Goal: Information Seeking & Learning: Learn about a topic

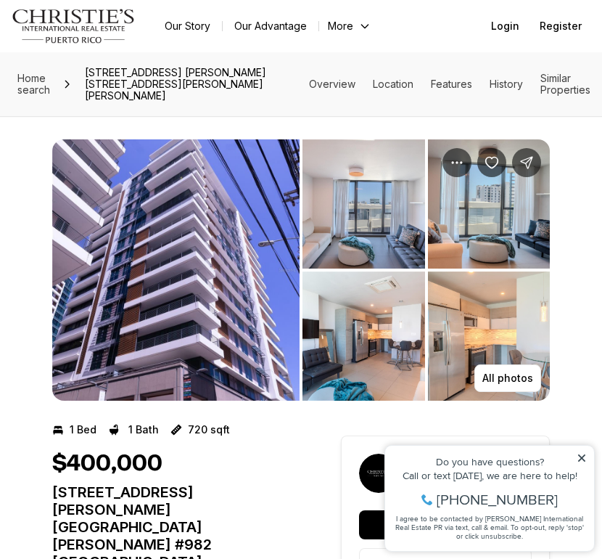
click at [282, 10] on nav "Go to: Homepage Our Story Our Advantage More Specialists Exclusive Properties C…" at bounding box center [301, 26] width 602 height 52
click at [270, 319] on img "View image gallery" at bounding box center [176, 269] width 248 height 261
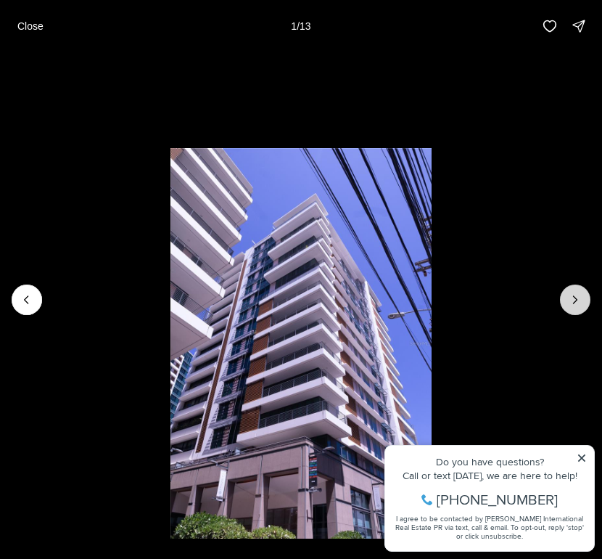
click at [572, 298] on icon "Next slide" at bounding box center [575, 300] width 15 height 15
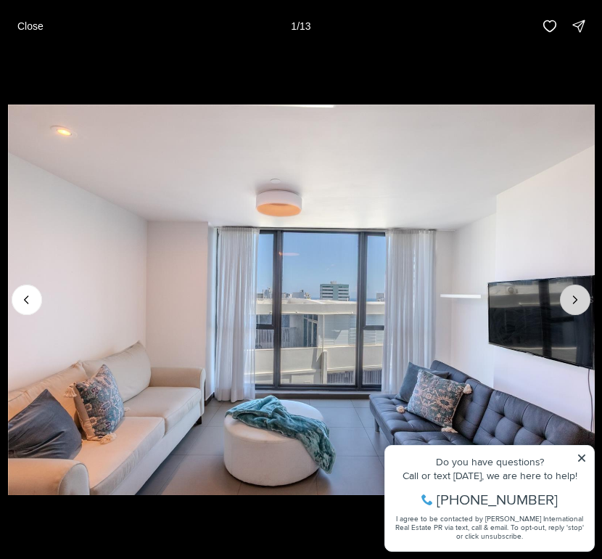
click at [572, 298] on icon "Next slide" at bounding box center [575, 300] width 15 height 15
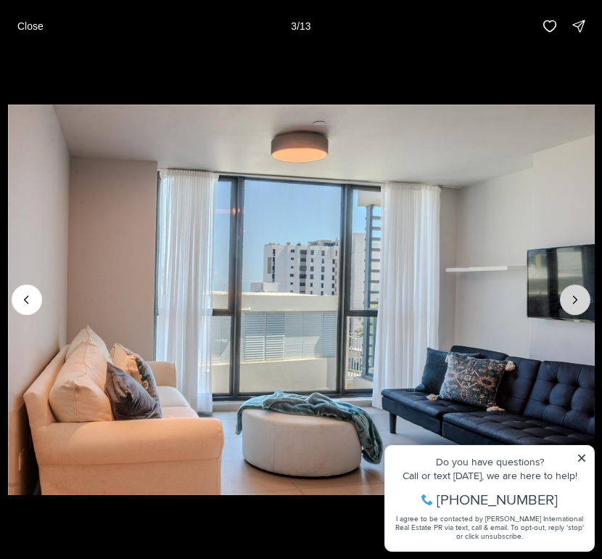
click at [572, 298] on icon "Next slide" at bounding box center [575, 300] width 15 height 15
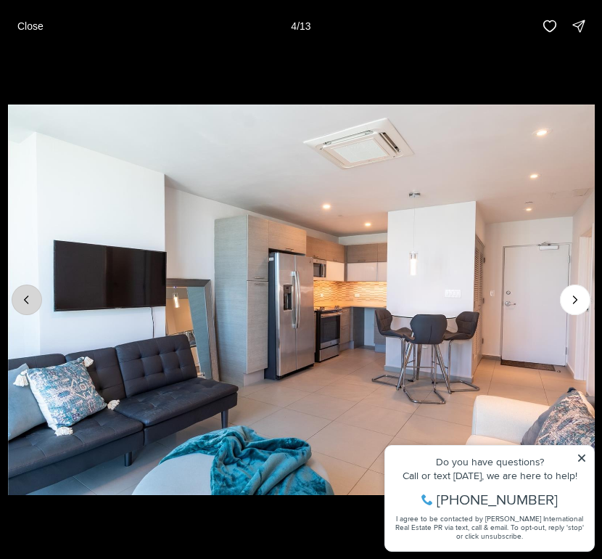
click at [25, 300] on icon "Previous slide" at bounding box center [27, 299] width 4 height 7
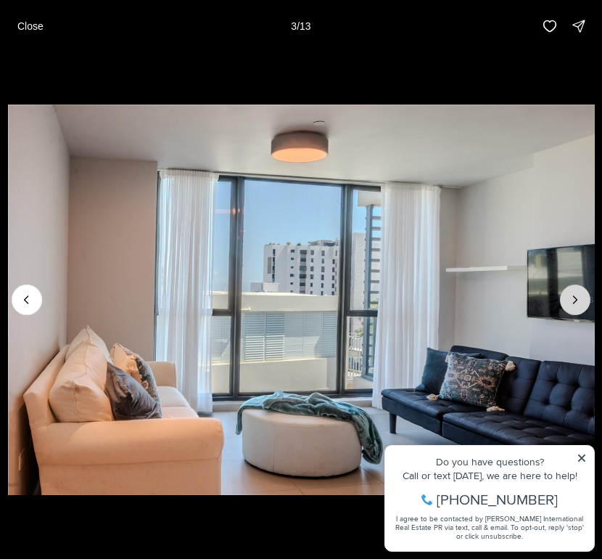
click at [565, 298] on button "Next slide" at bounding box center [575, 300] width 30 height 30
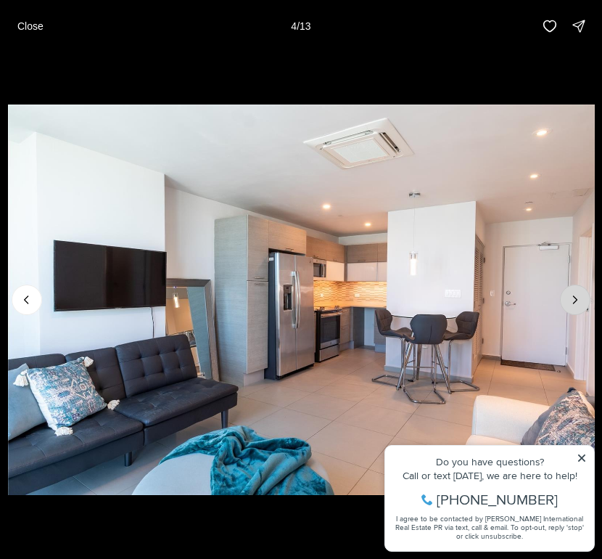
click at [565, 298] on button "Next slide" at bounding box center [575, 300] width 30 height 30
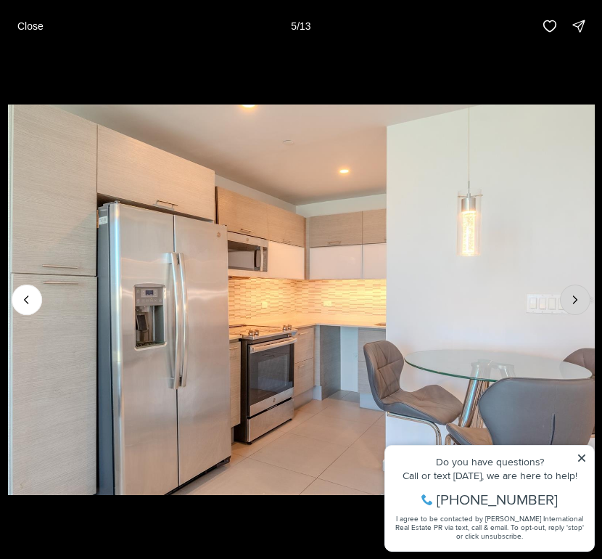
click at [565, 298] on button "Next slide" at bounding box center [575, 300] width 30 height 30
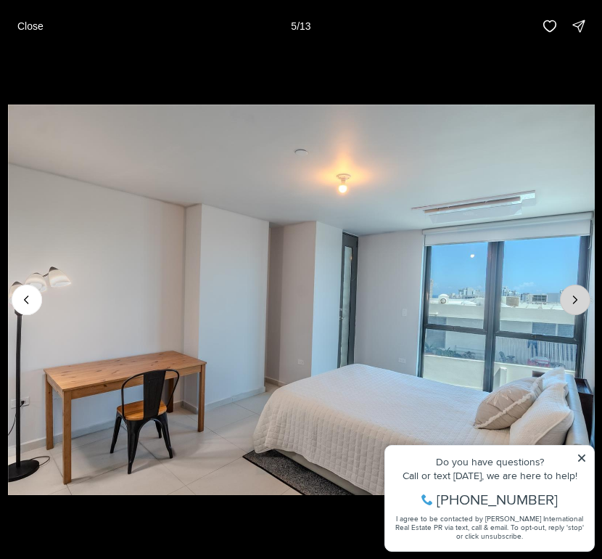
click at [565, 298] on button "Next slide" at bounding box center [575, 300] width 30 height 30
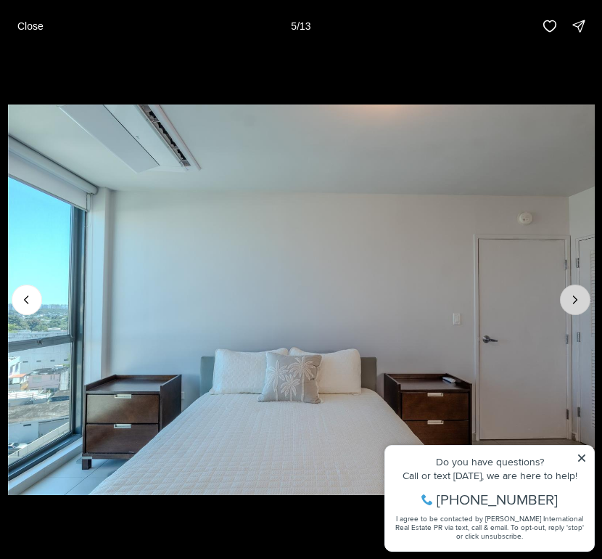
click at [565, 298] on button "Next slide" at bounding box center [575, 300] width 30 height 30
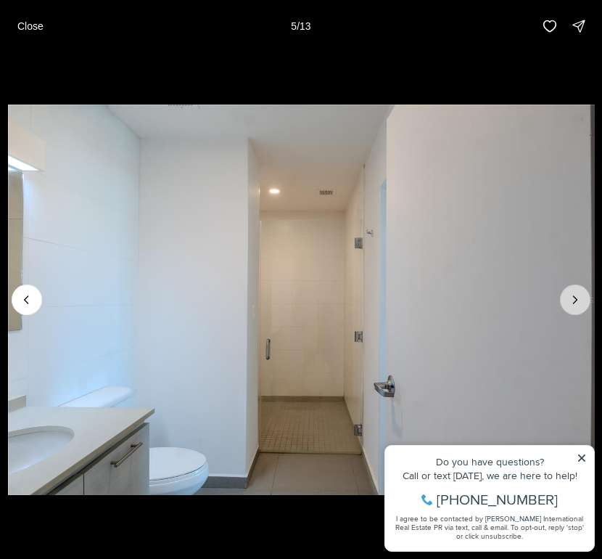
click at [565, 298] on button "Next slide" at bounding box center [575, 300] width 30 height 30
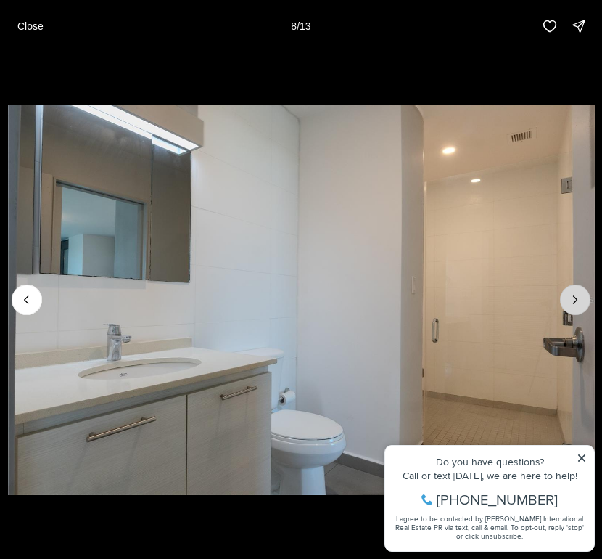
click at [565, 298] on button "Next slide" at bounding box center [575, 300] width 30 height 30
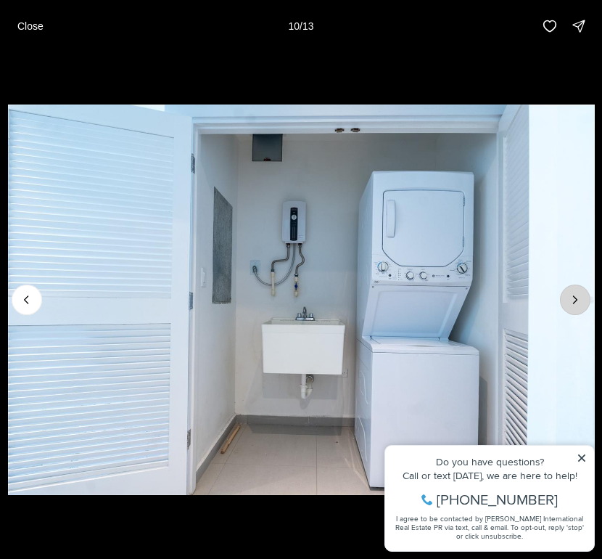
click at [565, 298] on button "Next slide" at bounding box center [575, 300] width 30 height 30
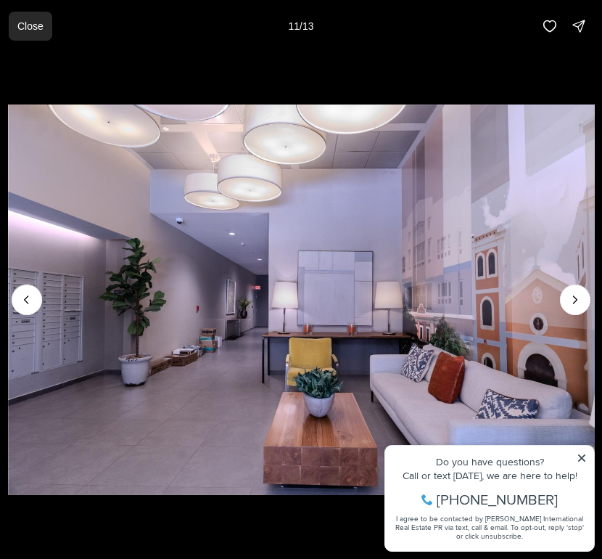
click at [25, 25] on p "Close" at bounding box center [30, 26] width 26 height 12
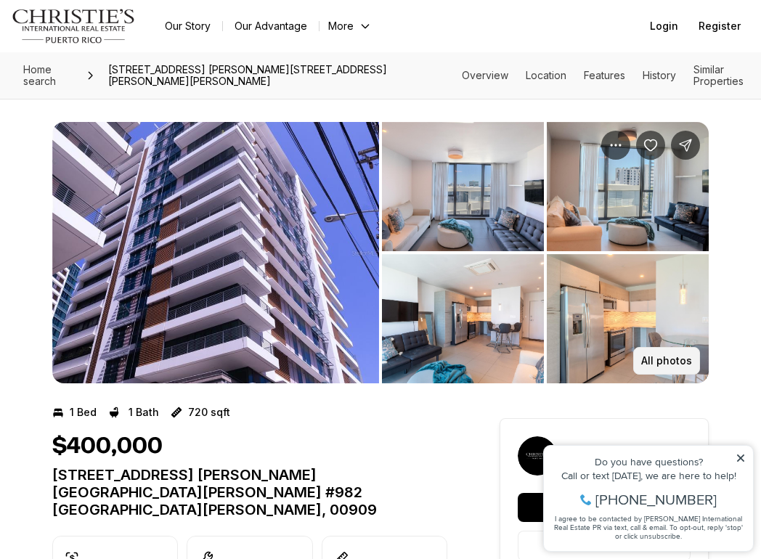
click at [602, 360] on p "All photos" at bounding box center [666, 361] width 51 height 12
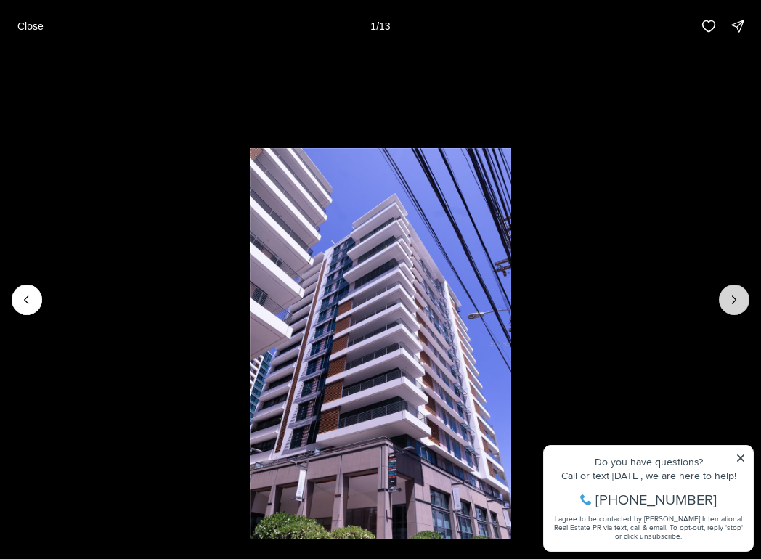
click at [602, 303] on button "Next slide" at bounding box center [734, 300] width 30 height 30
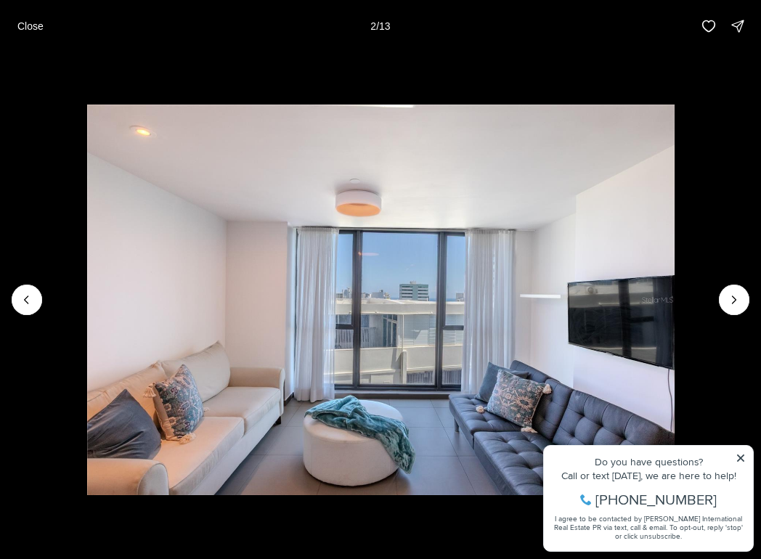
click at [602, 460] on li "2 of 13" at bounding box center [380, 299] width 761 height 495
click at [602, 458] on li "2 of 13" at bounding box center [380, 299] width 761 height 495
click at [602, 290] on button "Next slide" at bounding box center [734, 300] width 30 height 30
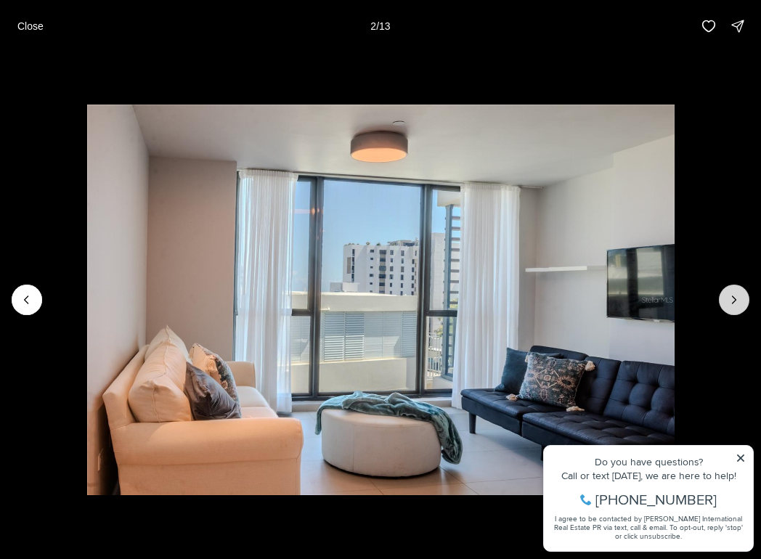
click at [602, 290] on button "Next slide" at bounding box center [734, 300] width 30 height 30
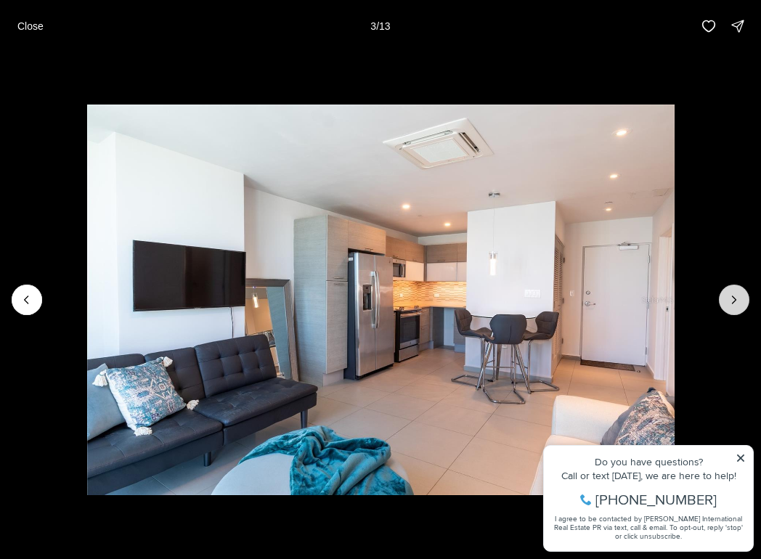
click at [602, 290] on button "Next slide" at bounding box center [734, 300] width 30 height 30
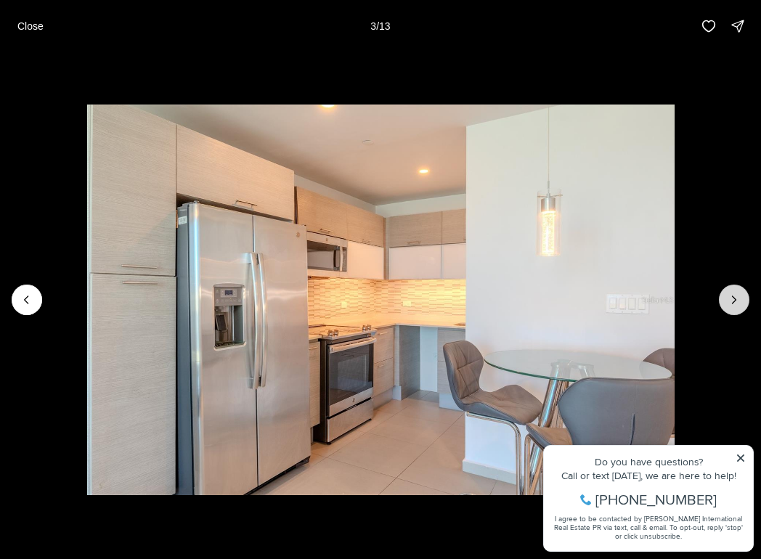
click at [602, 290] on button "Next slide" at bounding box center [734, 300] width 30 height 30
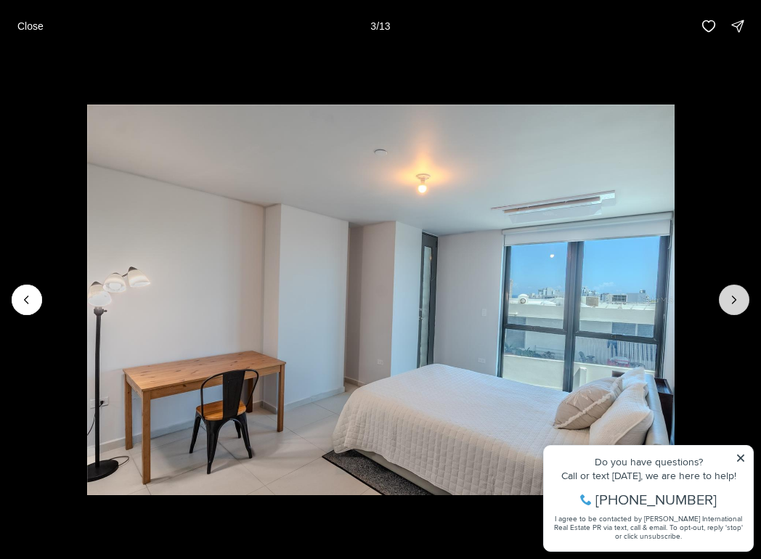
click at [602, 290] on button "Next slide" at bounding box center [734, 300] width 30 height 30
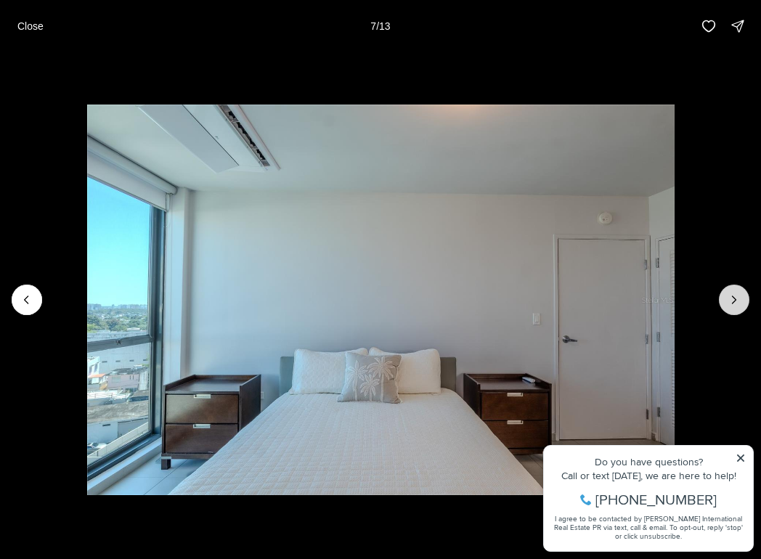
click at [602, 290] on button "Next slide" at bounding box center [734, 300] width 30 height 30
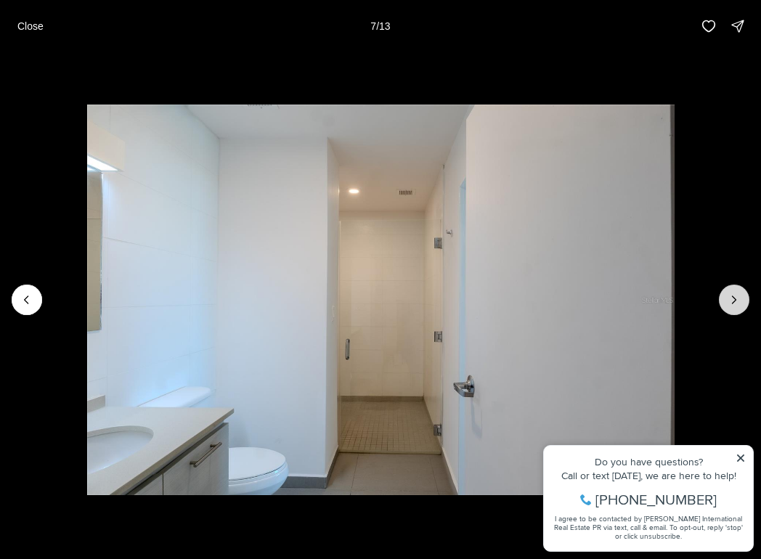
click at [602, 290] on button "Next slide" at bounding box center [734, 300] width 30 height 30
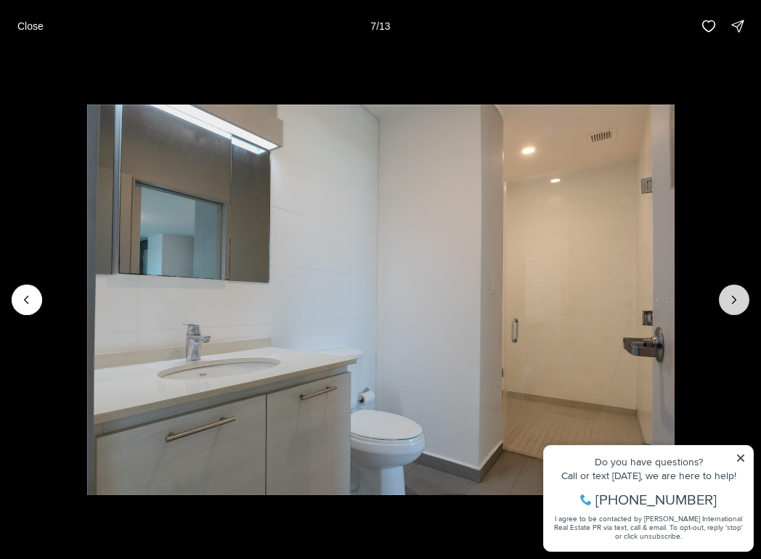
click at [602, 290] on button "Next slide" at bounding box center [734, 300] width 30 height 30
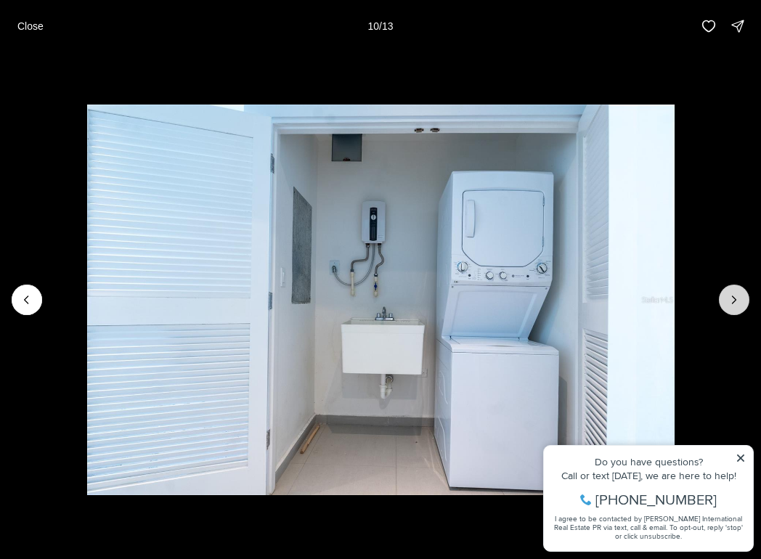
click at [602, 290] on button "Next slide" at bounding box center [734, 300] width 30 height 30
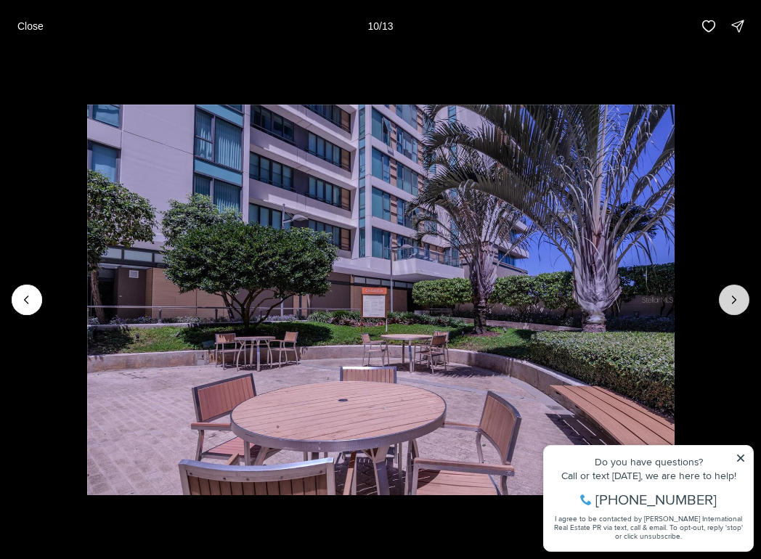
click at [602, 290] on button "Next slide" at bounding box center [734, 300] width 30 height 30
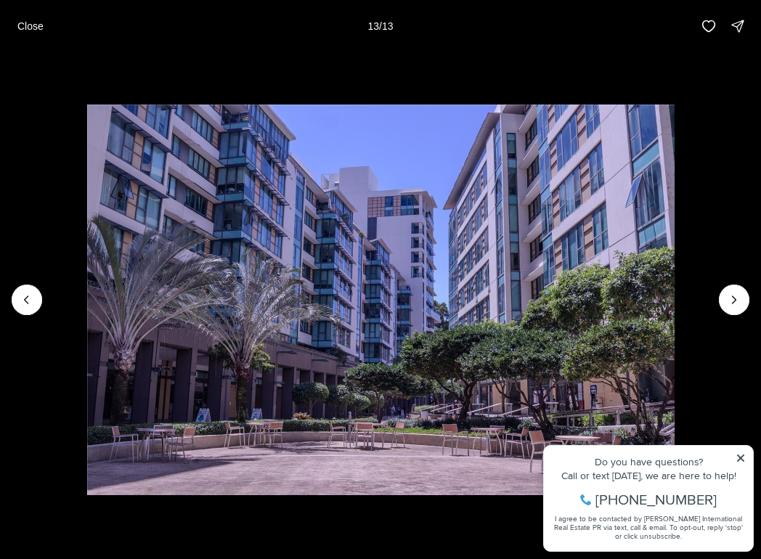
click at [602, 303] on div at bounding box center [734, 300] width 30 height 30
click at [15, 301] on button "Previous slide" at bounding box center [27, 300] width 30 height 30
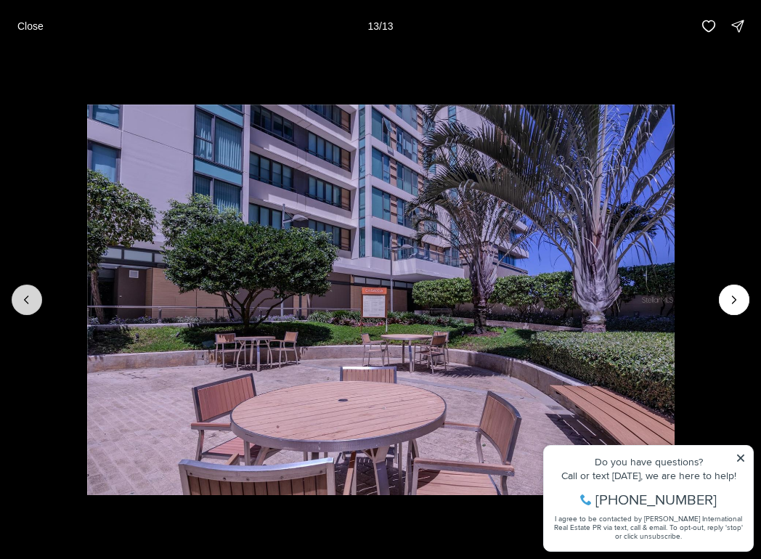
click at [15, 301] on button "Previous slide" at bounding box center [27, 300] width 30 height 30
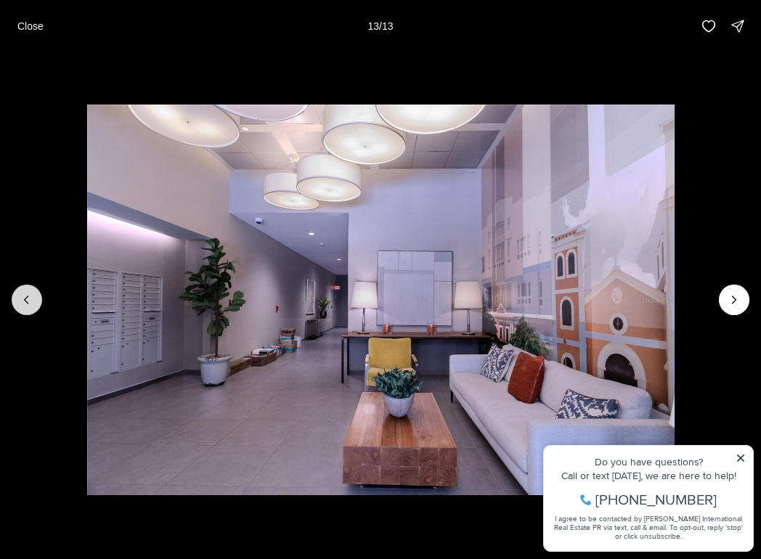
click at [15, 301] on button "Previous slide" at bounding box center [27, 300] width 30 height 30
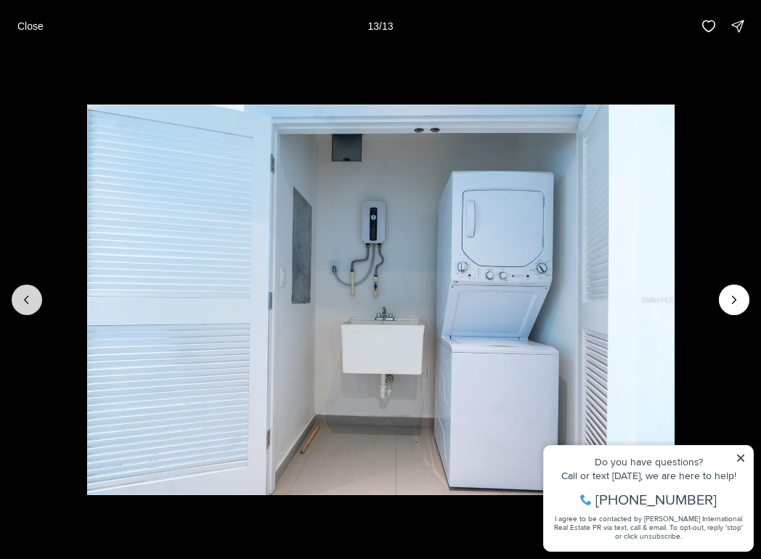
click at [15, 301] on button "Previous slide" at bounding box center [27, 300] width 30 height 30
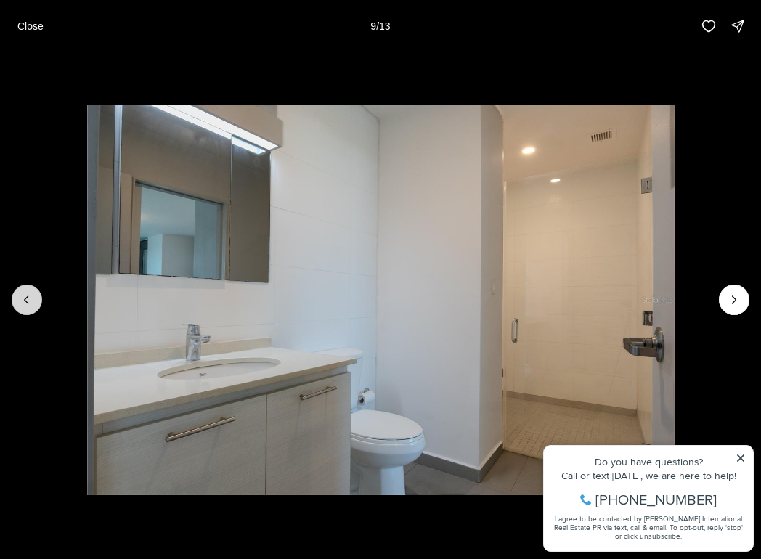
click at [15, 301] on button "Previous slide" at bounding box center [27, 300] width 30 height 30
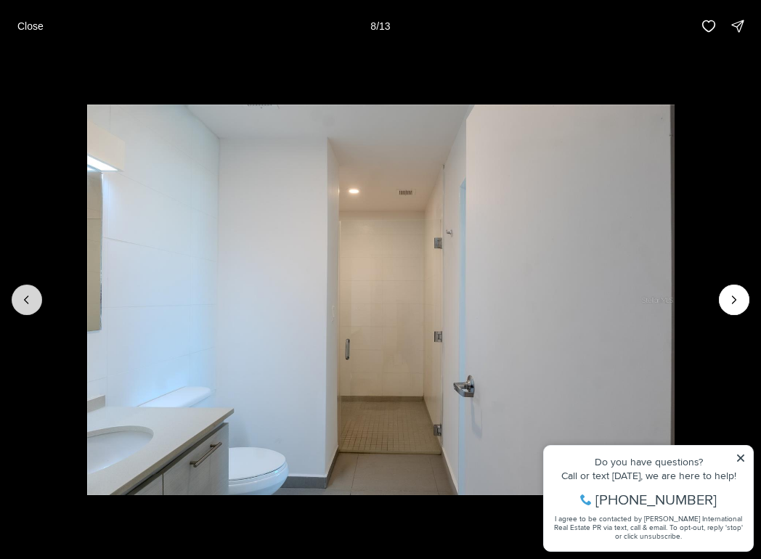
click at [15, 301] on button "Previous slide" at bounding box center [27, 300] width 30 height 30
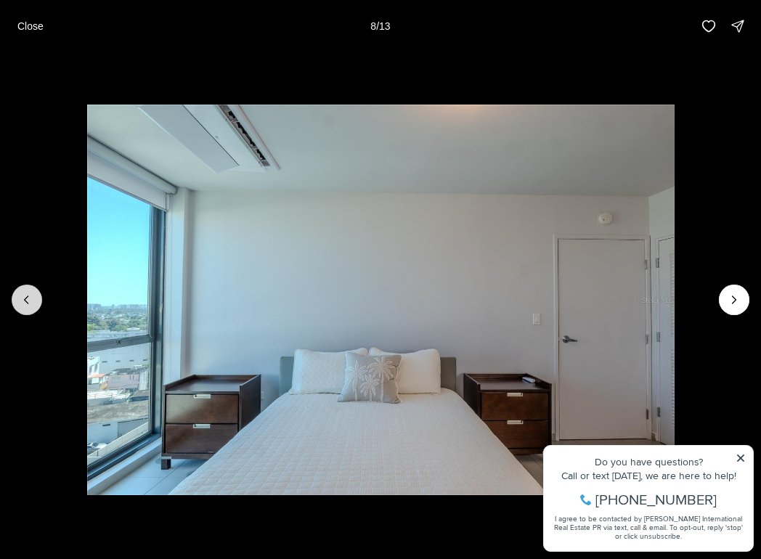
click at [15, 301] on button "Previous slide" at bounding box center [27, 300] width 30 height 30
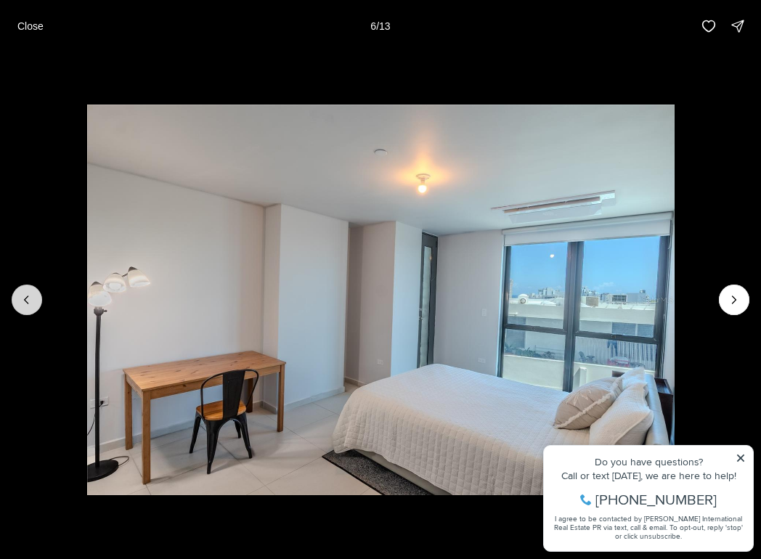
click at [15, 301] on button "Previous slide" at bounding box center [27, 300] width 30 height 30
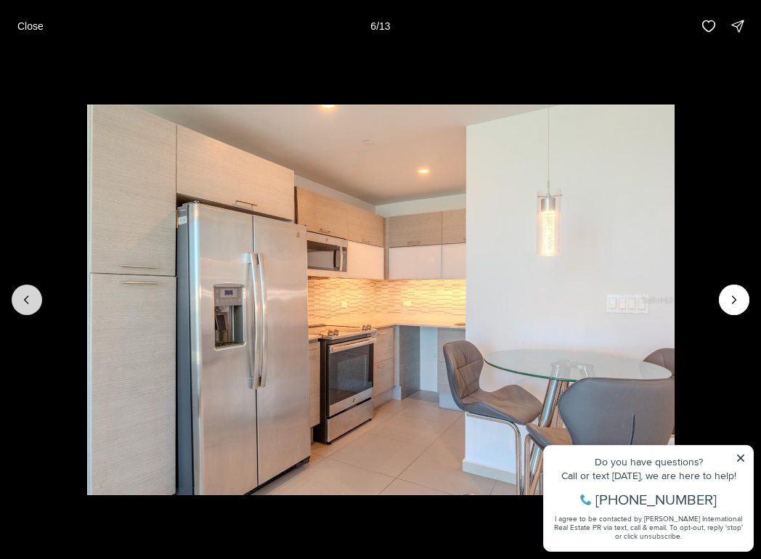
click at [15, 301] on button "Previous slide" at bounding box center [27, 300] width 30 height 30
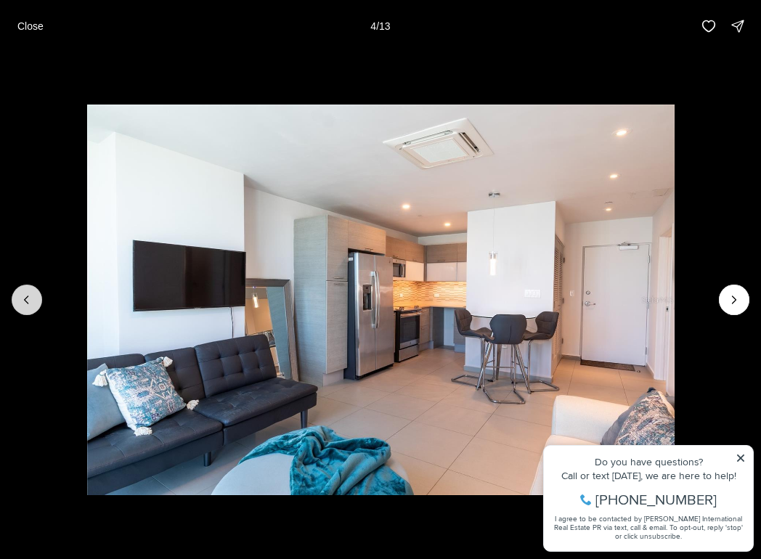
click at [15, 301] on button "Previous slide" at bounding box center [27, 300] width 30 height 30
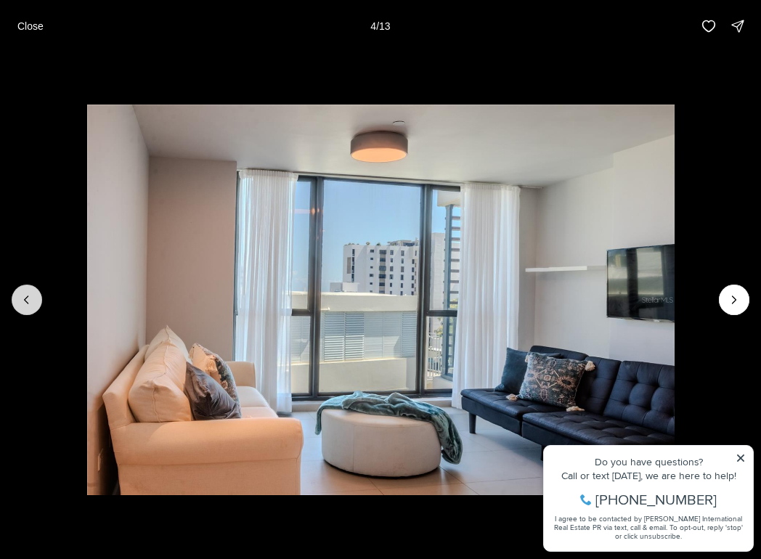
click at [15, 301] on button "Previous slide" at bounding box center [27, 300] width 30 height 30
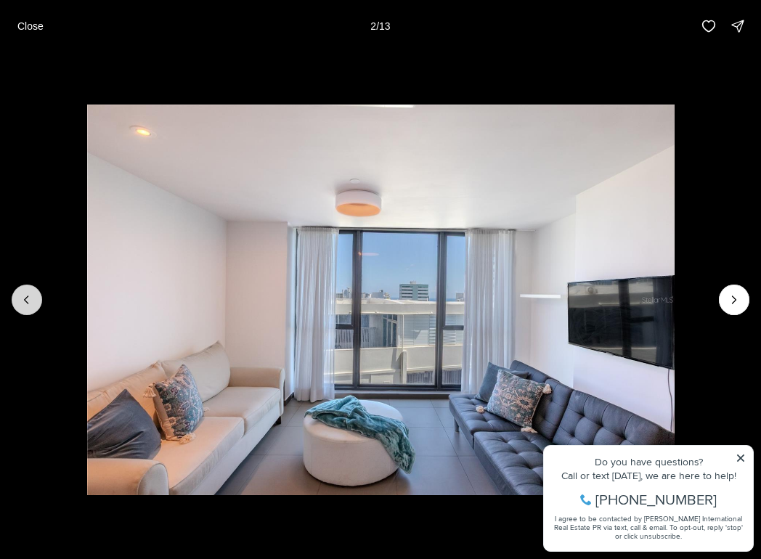
click at [15, 301] on button "Previous slide" at bounding box center [27, 300] width 30 height 30
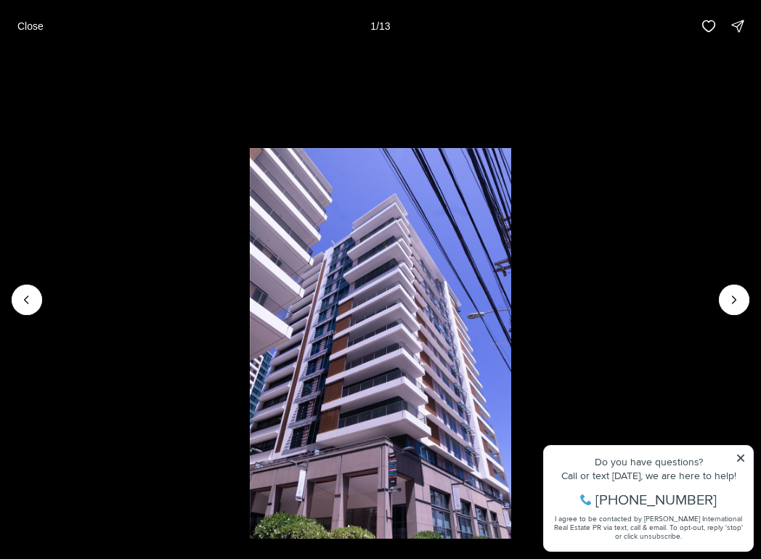
click at [602, 456] on li "1 of 13" at bounding box center [380, 299] width 761 height 495
click at [602, 458] on li "1 of 13" at bounding box center [380, 299] width 761 height 495
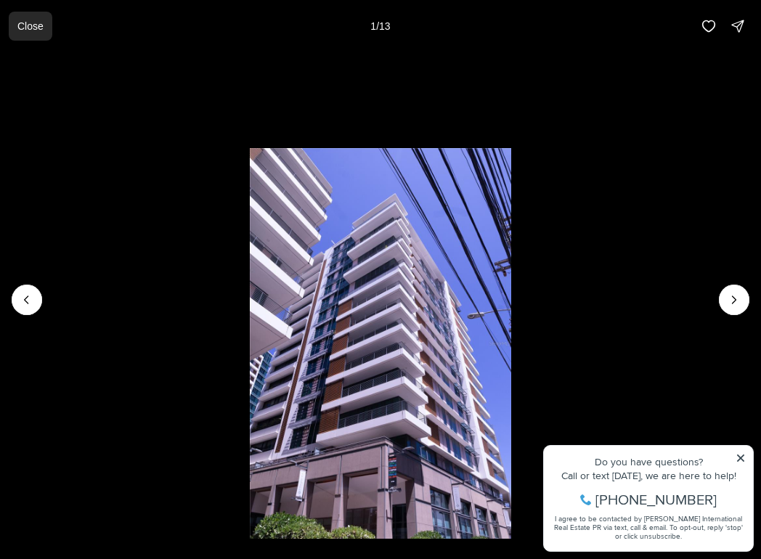
click at [29, 25] on p "Close" at bounding box center [30, 26] width 26 height 12
